Goal: Task Accomplishment & Management: Use online tool/utility

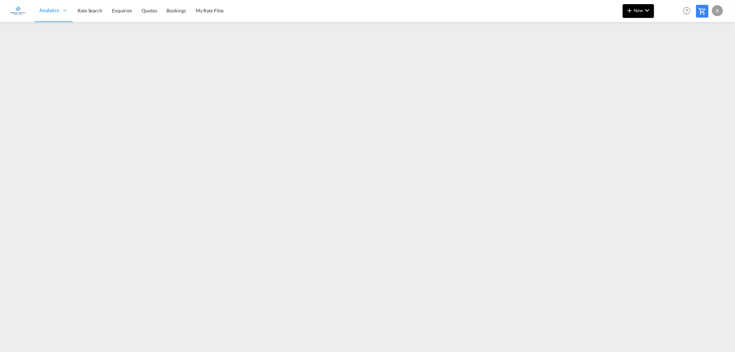
click at [581, 8] on span "New" at bounding box center [638, 11] width 26 height 6
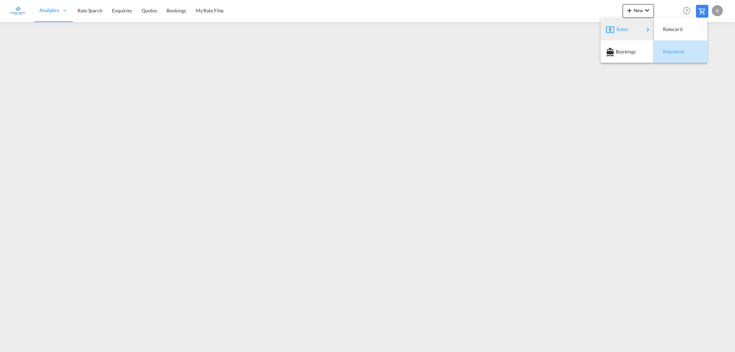
click at [581, 50] on span "Ratesheet" at bounding box center [667, 52] width 8 height 14
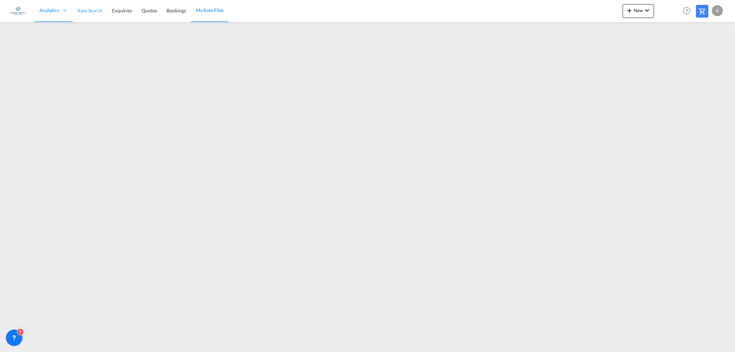
click at [83, 11] on span "Rate Search" at bounding box center [90, 11] width 25 height 6
